Goal: Information Seeking & Learning: Compare options

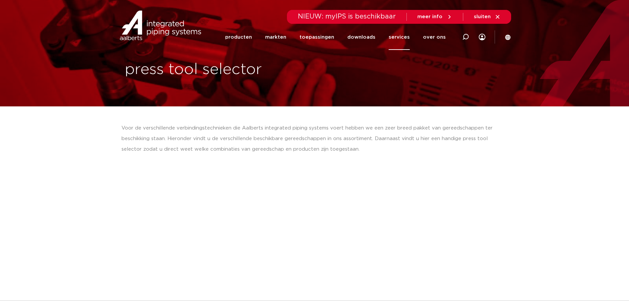
drag, startPoint x: 40, startPoint y: 153, endPoint x: 63, endPoint y: 160, distance: 24.2
click at [238, 36] on link "producten" at bounding box center [238, 36] width 27 height 25
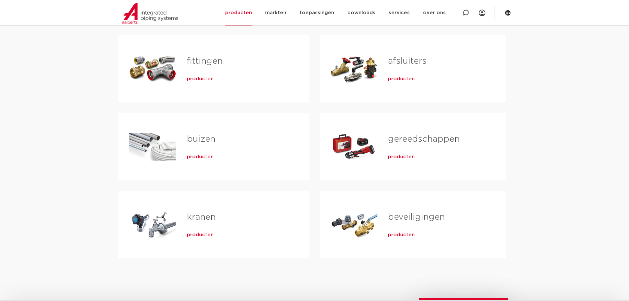
scroll to position [132, 0]
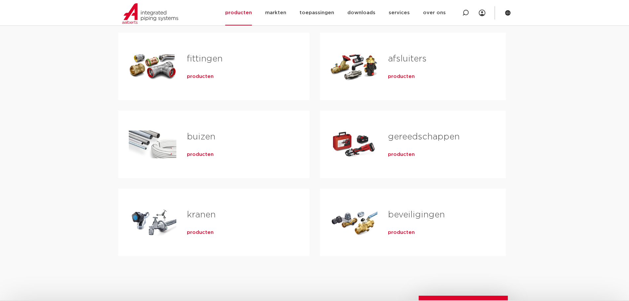
click at [405, 154] on span "producten" at bounding box center [401, 154] width 27 height 7
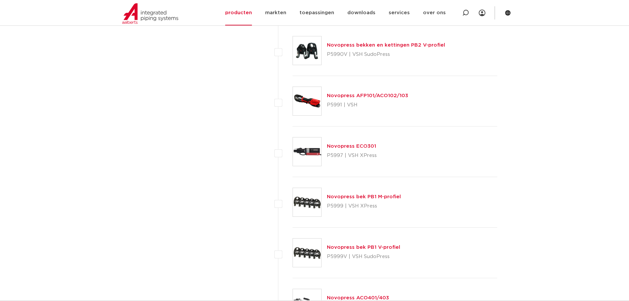
scroll to position [2046, 0]
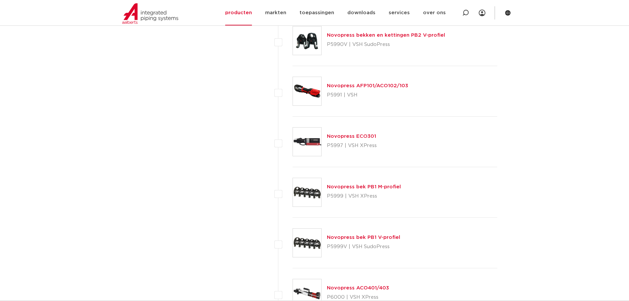
click at [338, 136] on link "Novopress ECO301" at bounding box center [351, 136] width 49 height 5
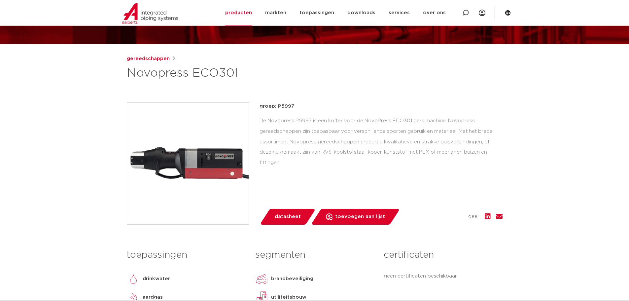
scroll to position [66, 0]
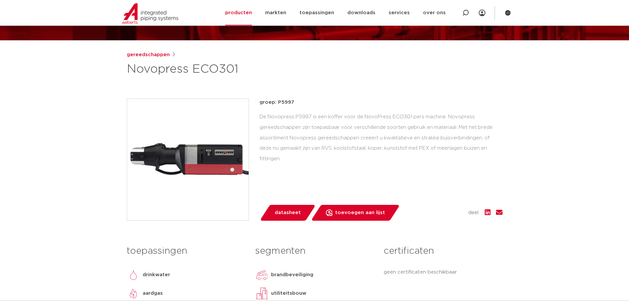
drag, startPoint x: 261, startPoint y: 139, endPoint x: 560, endPoint y: 146, distance: 298.4
click at [338, 160] on div "groep: P5997 De Novopress P5997 is een koffer voor de NovoPress ECO301 pers mac…" at bounding box center [380, 159] width 243 height 122
drag, startPoint x: 261, startPoint y: 137, endPoint x: 516, endPoint y: 148, distance: 255.3
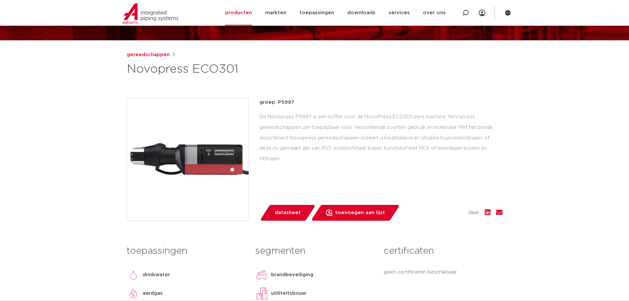
click at [321, 176] on div "groep: P5997 De Novopress P5997 is een koffer voor de NovoPress ECO301 pers mac…" at bounding box center [380, 159] width 243 height 122
click at [216, 157] on img at bounding box center [187, 159] width 121 height 121
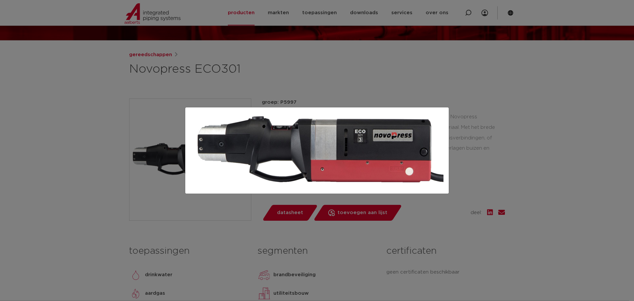
click at [526, 171] on div at bounding box center [317, 150] width 634 height 301
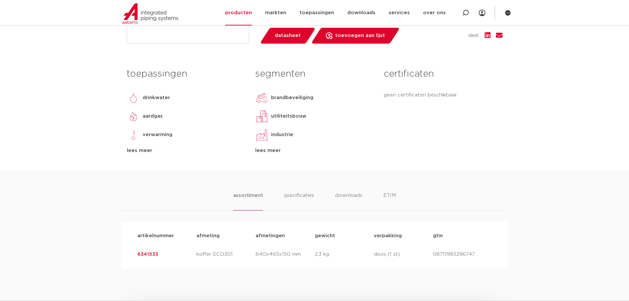
scroll to position [264, 0]
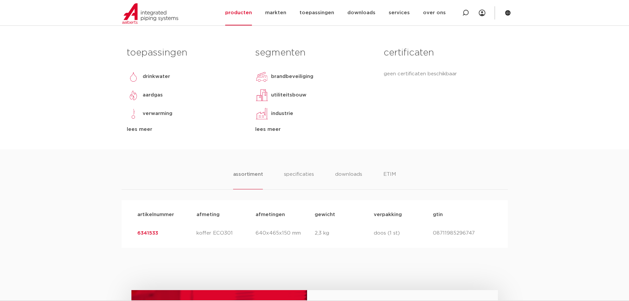
drag, startPoint x: 445, startPoint y: 232, endPoint x: 153, endPoint y: 227, distance: 292.1
click at [154, 227] on div "artikelnummer 6341533 afmeting koffer ECO301 afmetingen 640x465x150 mm gewicht …" at bounding box center [314, 233] width 365 height 18
click at [382, 113] on div "certificaten geen certificaten beschikbaar" at bounding box center [442, 89] width 128 height 90
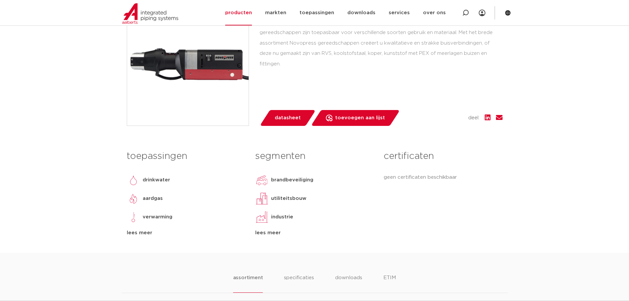
scroll to position [33, 0]
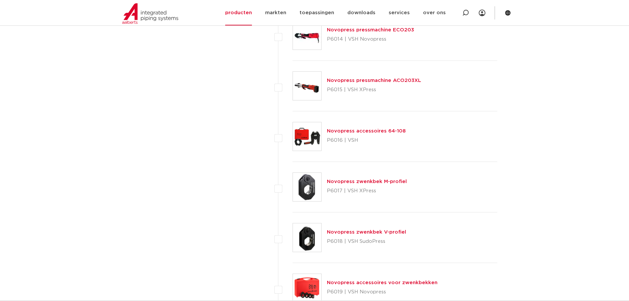
scroll to position [2607, 0]
click at [339, 81] on link "Novopress pressmachine ACO203XL" at bounding box center [374, 80] width 94 height 5
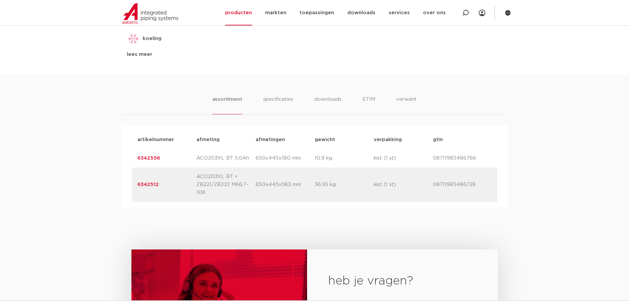
scroll to position [330, 0]
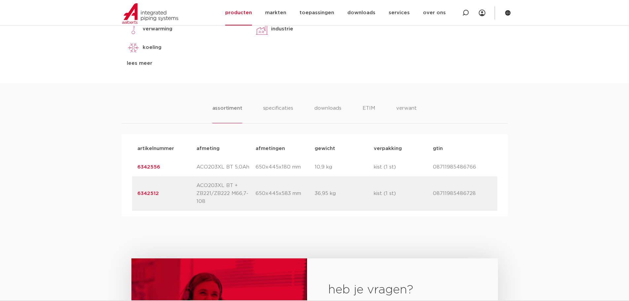
click at [142, 193] on link "6342512" at bounding box center [147, 193] width 21 height 5
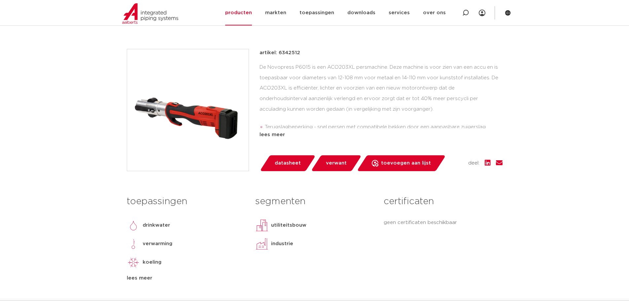
scroll to position [132, 0]
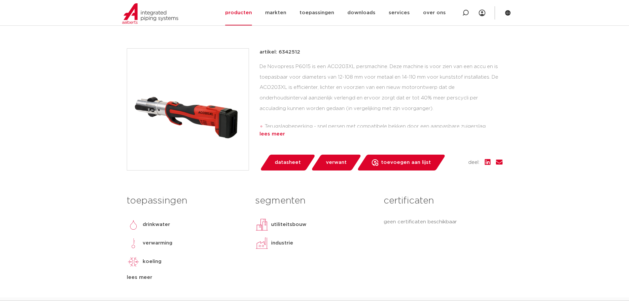
click at [277, 135] on div "lees meer" at bounding box center [380, 134] width 243 height 8
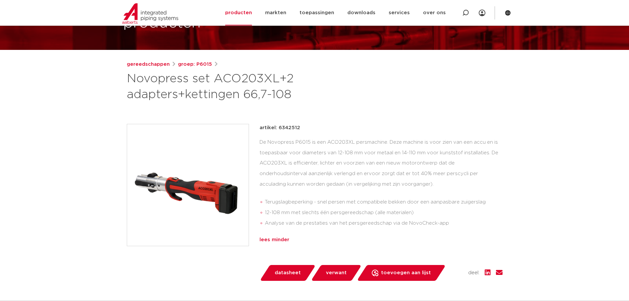
scroll to position [33, 0]
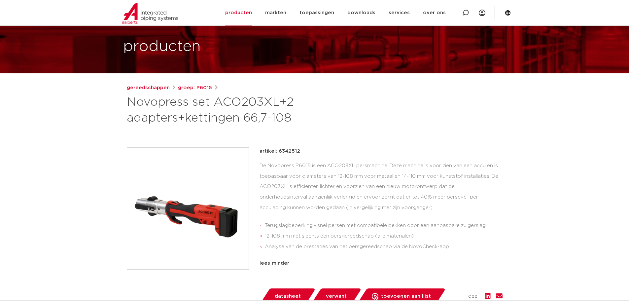
click at [293, 150] on p "artikel: 6342512" at bounding box center [279, 151] width 41 height 8
copy p "6342512"
click at [391, 119] on div "gereedschappen groep: P6015 Novopress set ACO203XL+2 adapters+kettingen 66,7-108" at bounding box center [315, 105] width 376 height 42
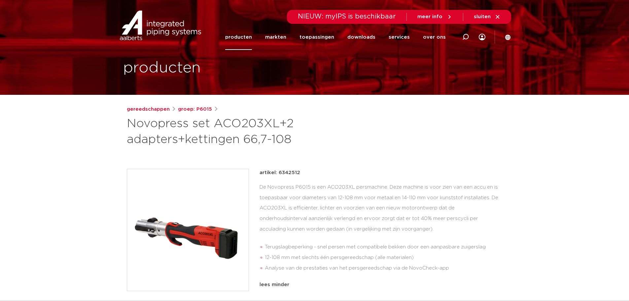
scroll to position [0, 0]
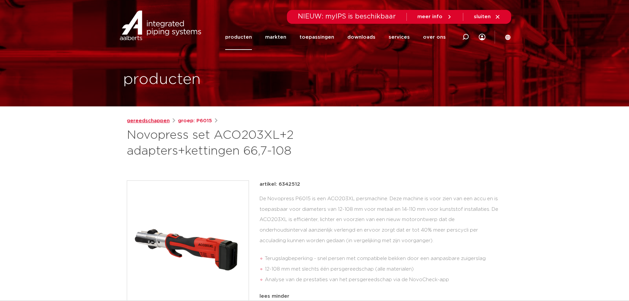
click at [149, 120] on link "gereedschappen" at bounding box center [148, 121] width 43 height 8
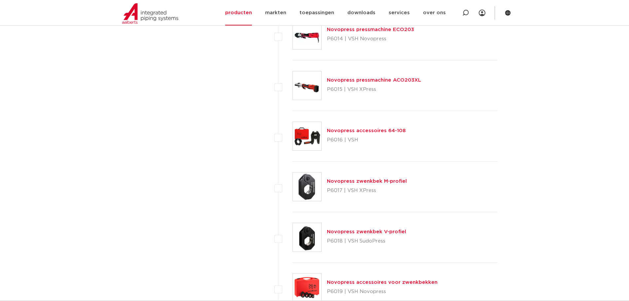
scroll to position [2607, 0]
click at [375, 129] on link "Novopress accessoires 64-108" at bounding box center [366, 130] width 79 height 5
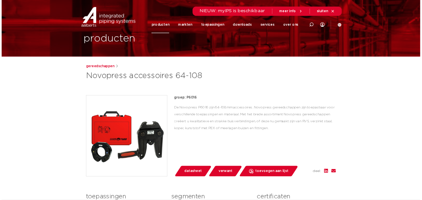
scroll to position [33, 0]
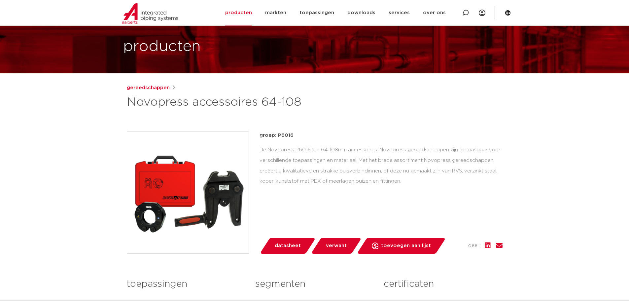
click at [281, 135] on p "groep: P6016" at bounding box center [380, 135] width 243 height 8
copy p "P6016"
click at [222, 198] on img at bounding box center [187, 192] width 121 height 121
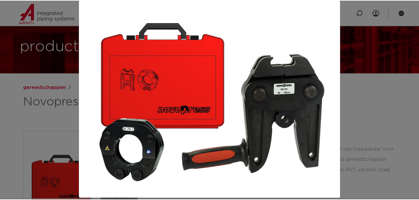
scroll to position [17, 0]
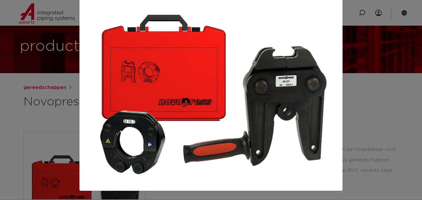
click at [48, 125] on div at bounding box center [211, 100] width 422 height 200
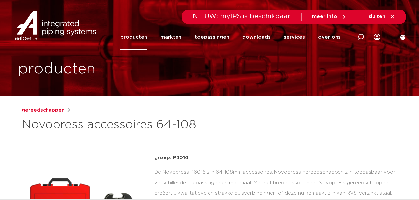
scroll to position [0, 0]
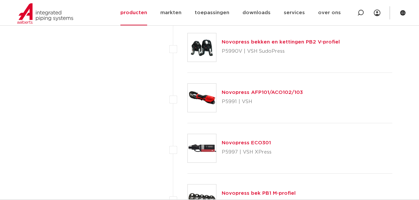
scroll to position [2035, 0]
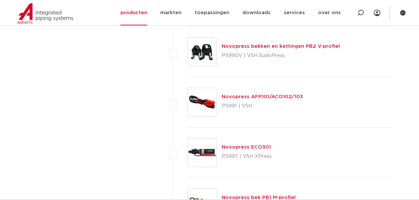
click at [250, 145] on link "Novopress ECO301" at bounding box center [246, 147] width 49 height 5
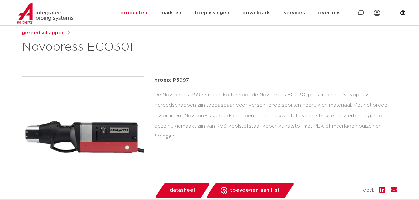
scroll to position [110, 0]
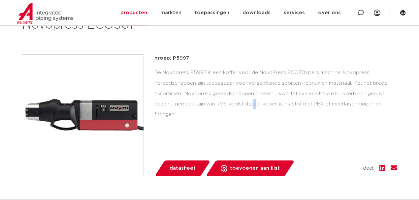
drag, startPoint x: 191, startPoint y: 119, endPoint x: 211, endPoint y: 109, distance: 22.7
click at [196, 116] on div "groep: P5997 De Novopress P5997 is een koffer voor de NovoPress ECO301 pers mac…" at bounding box center [275, 115] width 243 height 122
